Goal: Task Accomplishment & Management: Complete application form

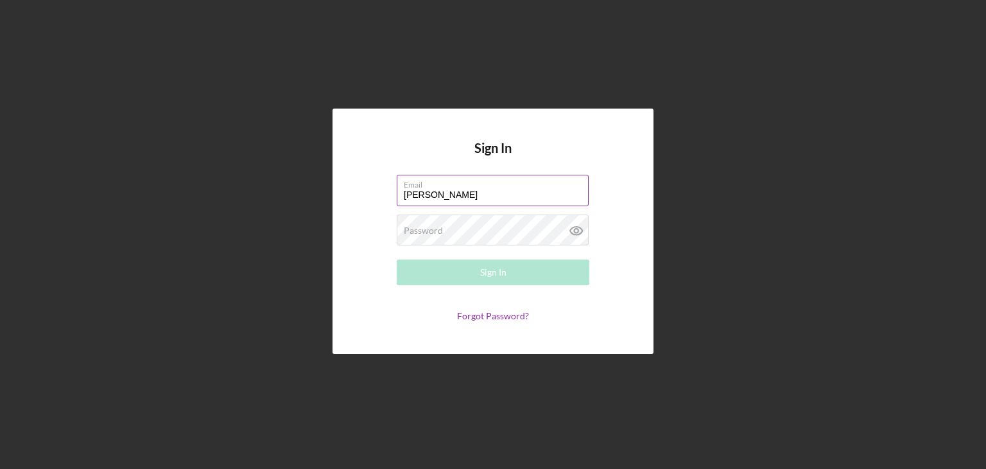
click at [493, 197] on input "[PERSON_NAME]" at bounding box center [493, 190] width 192 height 31
type input "[PERSON_NAME][EMAIL_ADDRESS][DOMAIN_NAME]"
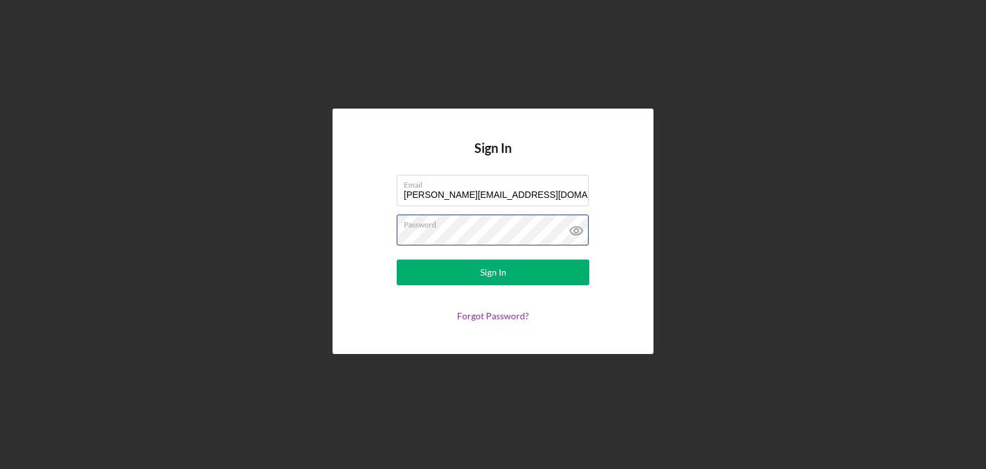
click at [397, 259] on button "Sign In" at bounding box center [493, 272] width 193 height 26
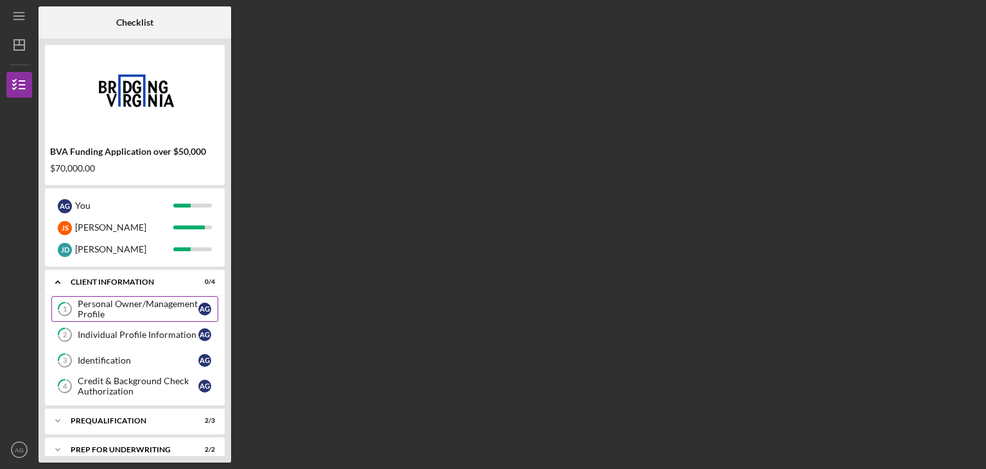
click at [144, 302] on div "Personal Owner/Management Profile" at bounding box center [138, 309] width 121 height 21
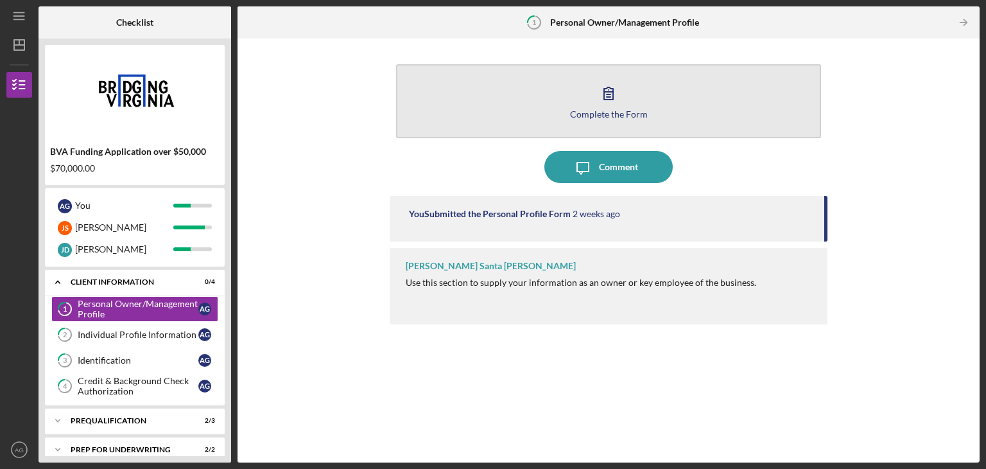
click at [593, 95] on icon "button" at bounding box center [609, 93] width 32 height 32
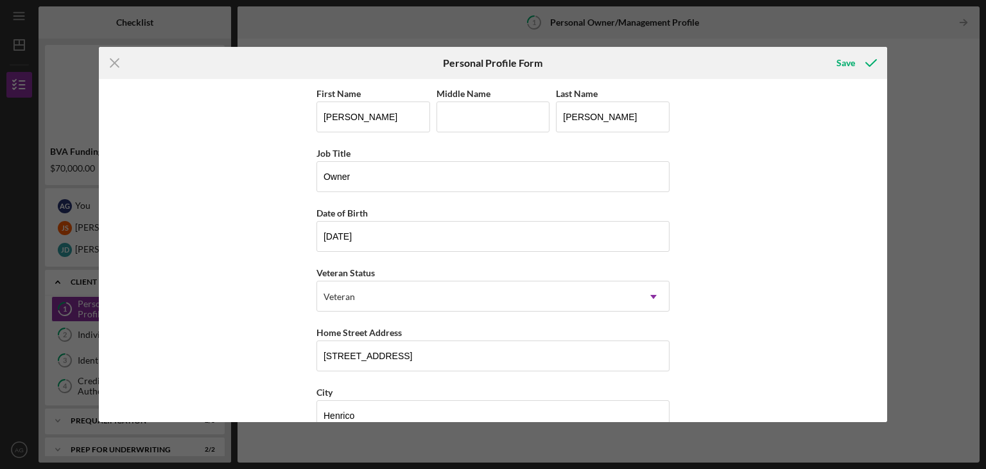
scroll to position [146, 0]
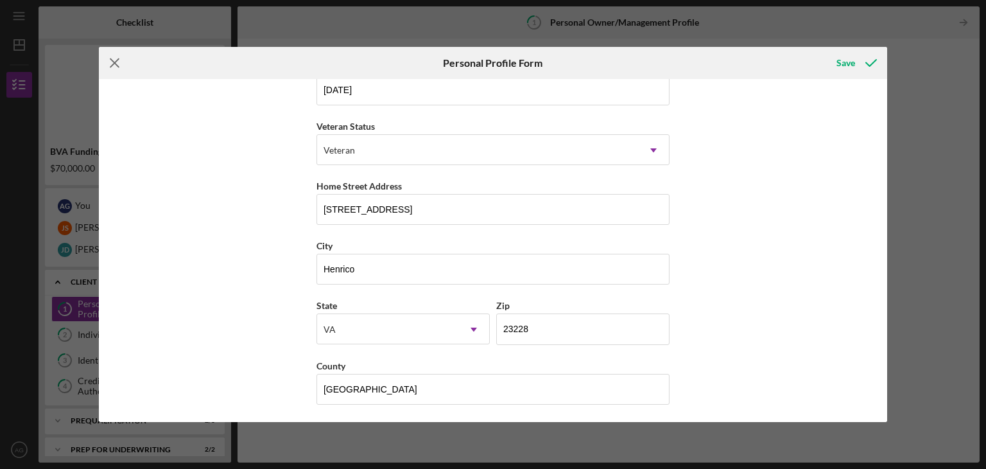
click at [108, 62] on icon "Icon/Menu Close" at bounding box center [115, 63] width 32 height 32
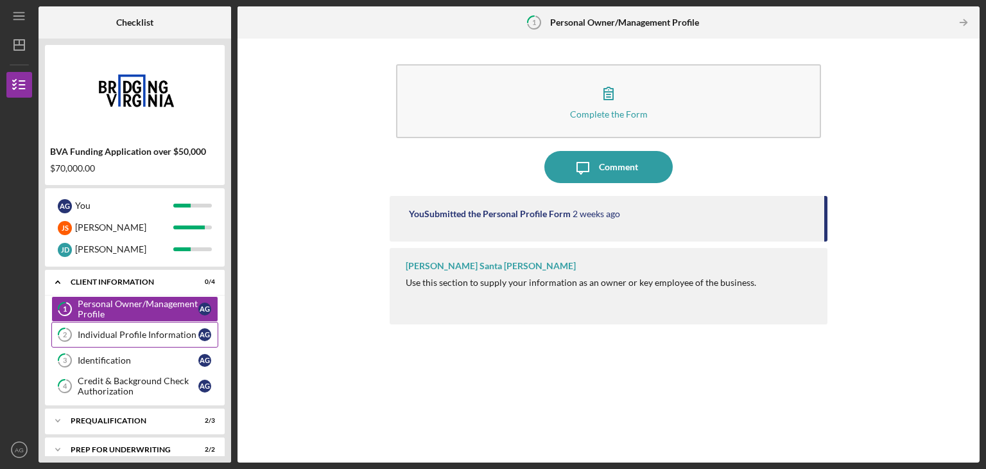
click at [76, 329] on icon "2" at bounding box center [65, 335] width 32 height 32
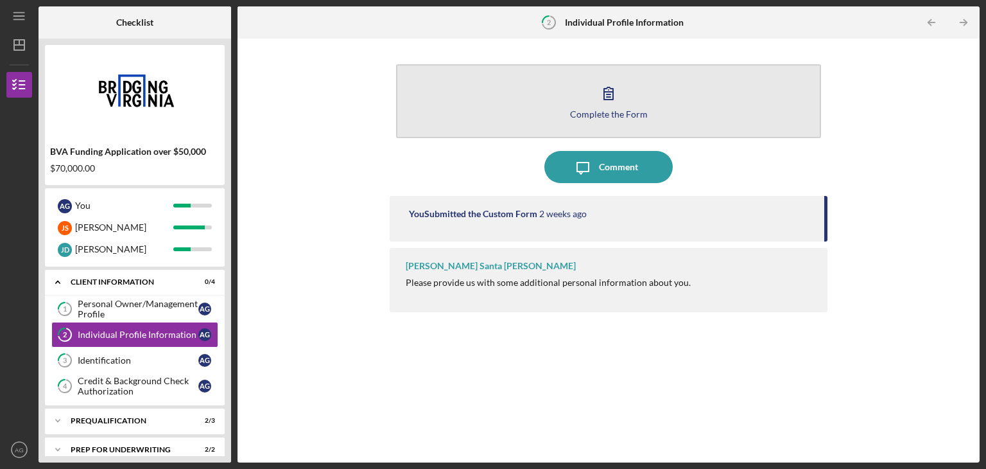
click at [575, 116] on div "Complete the Form" at bounding box center [609, 114] width 78 height 10
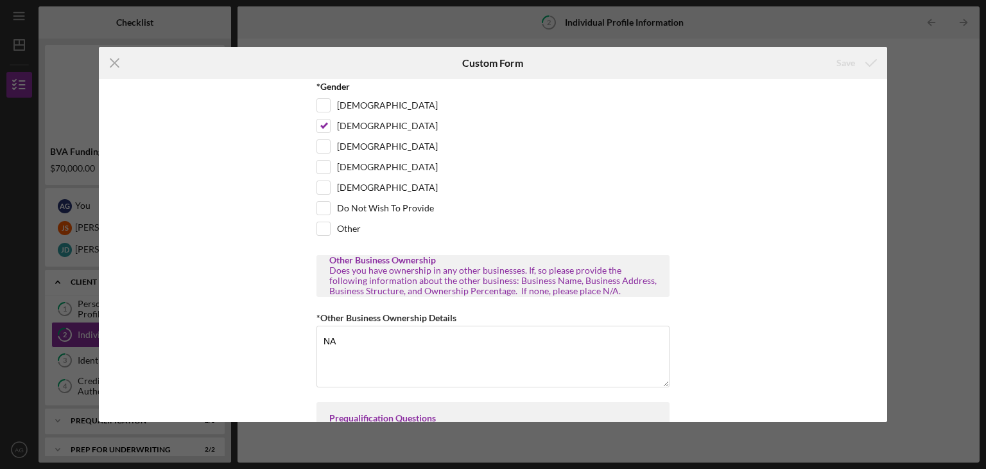
scroll to position [392, 0]
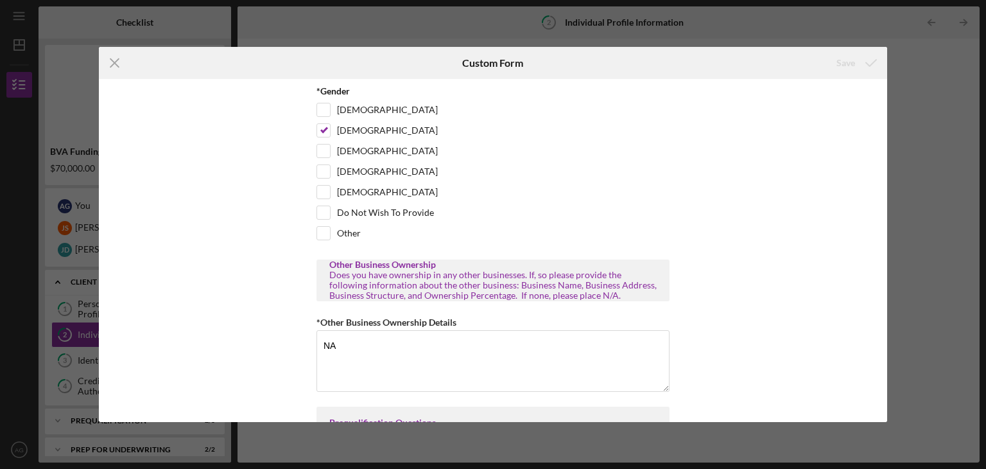
click at [911, 130] on div "Icon/Menu Close Custom Form Save Demographic Information (Optional) The purpose…" at bounding box center [493, 234] width 986 height 469
click at [116, 62] on icon "Icon/Menu Close" at bounding box center [115, 63] width 32 height 32
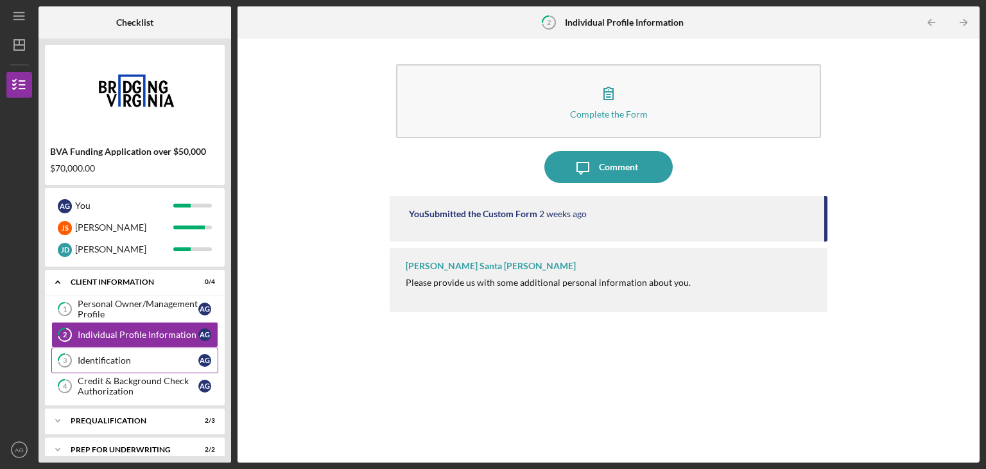
click at [73, 356] on icon "3" at bounding box center [65, 360] width 32 height 32
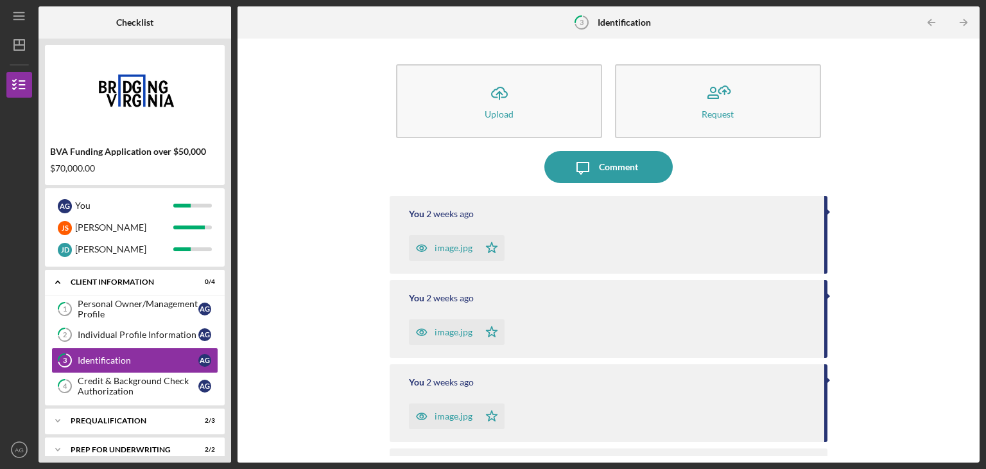
click at [452, 252] on div "image.jpg" at bounding box center [454, 248] width 38 height 10
click at [444, 257] on div "image.jpg" at bounding box center [444, 248] width 70 height 26
click at [429, 243] on icon "button" at bounding box center [422, 248] width 26 height 26
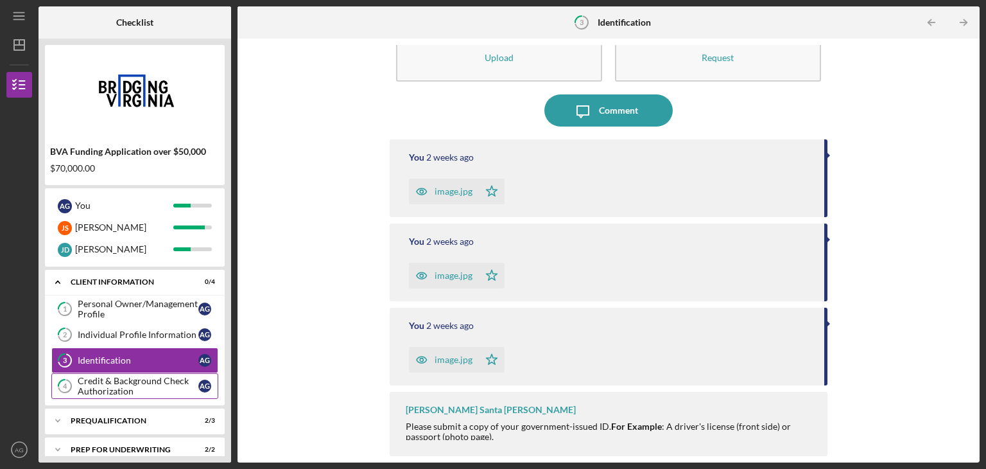
click at [141, 387] on div "Credit & Background Check Authorization" at bounding box center [138, 386] width 121 height 21
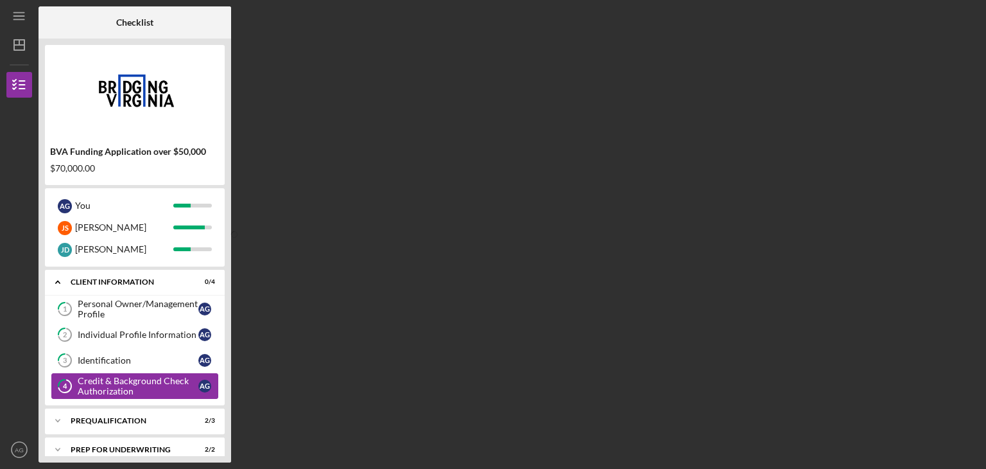
click at [101, 383] on div "Credit & Background Check Authorization" at bounding box center [138, 386] width 121 height 21
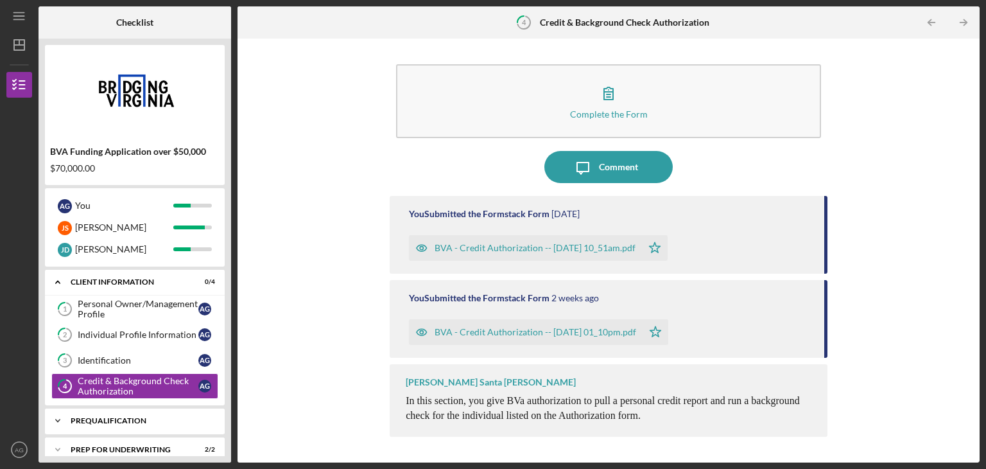
click at [123, 419] on div "Prequalification" at bounding box center [140, 421] width 138 height 8
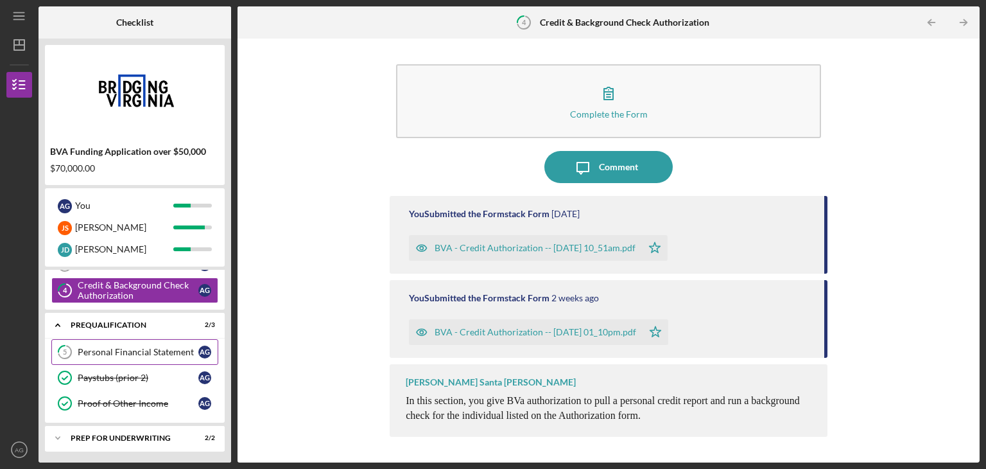
click at [148, 358] on link "5 Personal Financial Statement A G" at bounding box center [134, 352] width 167 height 26
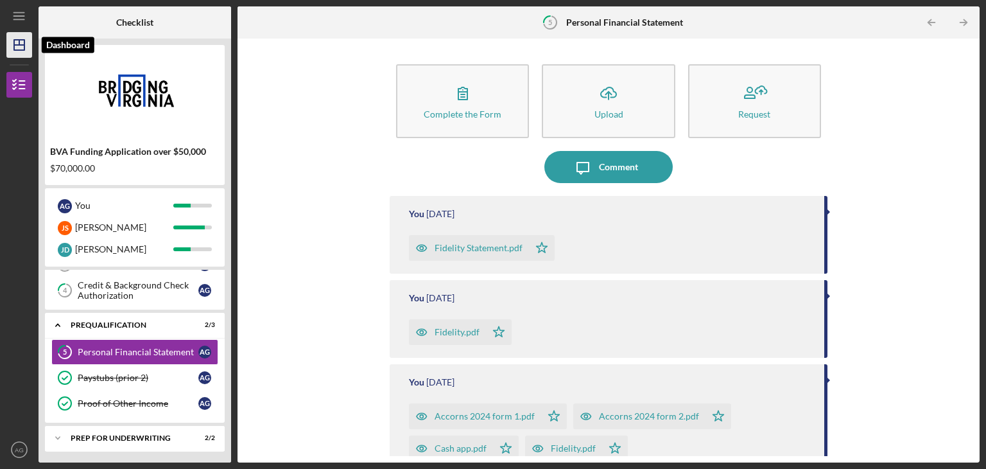
click at [23, 37] on icon "Icon/Dashboard" at bounding box center [19, 45] width 32 height 32
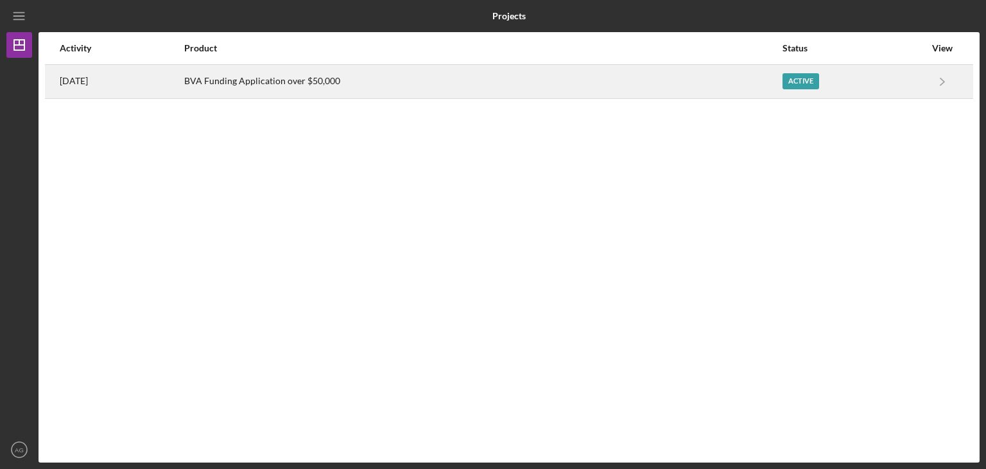
click at [642, 89] on div "BVA Funding Application over $50,000" at bounding box center [482, 81] width 597 height 32
